Goal: Information Seeking & Learning: Find specific fact

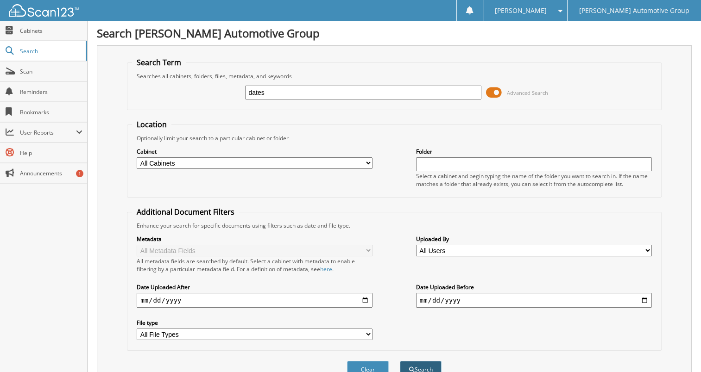
type input "dates"
click at [418, 361] on button "Search" at bounding box center [421, 369] width 42 height 17
click at [271, 87] on input "dates" at bounding box center [363, 93] width 236 height 14
type input "dates, desirae"
click at [400, 361] on button "Search" at bounding box center [421, 369] width 42 height 17
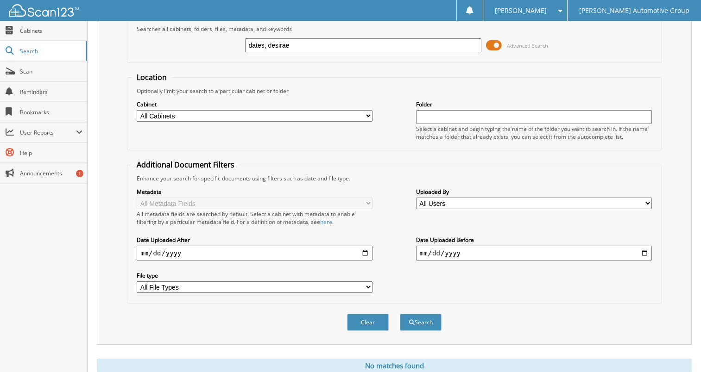
scroll to position [48, 0]
drag, startPoint x: 302, startPoint y: 42, endPoint x: 215, endPoint y: 47, distance: 87.7
click at [215, 47] on div "dates, desirae Advanced Search" at bounding box center [394, 44] width 524 height 25
click at [55, 30] on span "Cabinets" at bounding box center [51, 31] width 63 height 8
